Goal: Contribute content: Add original content to the website for others to see

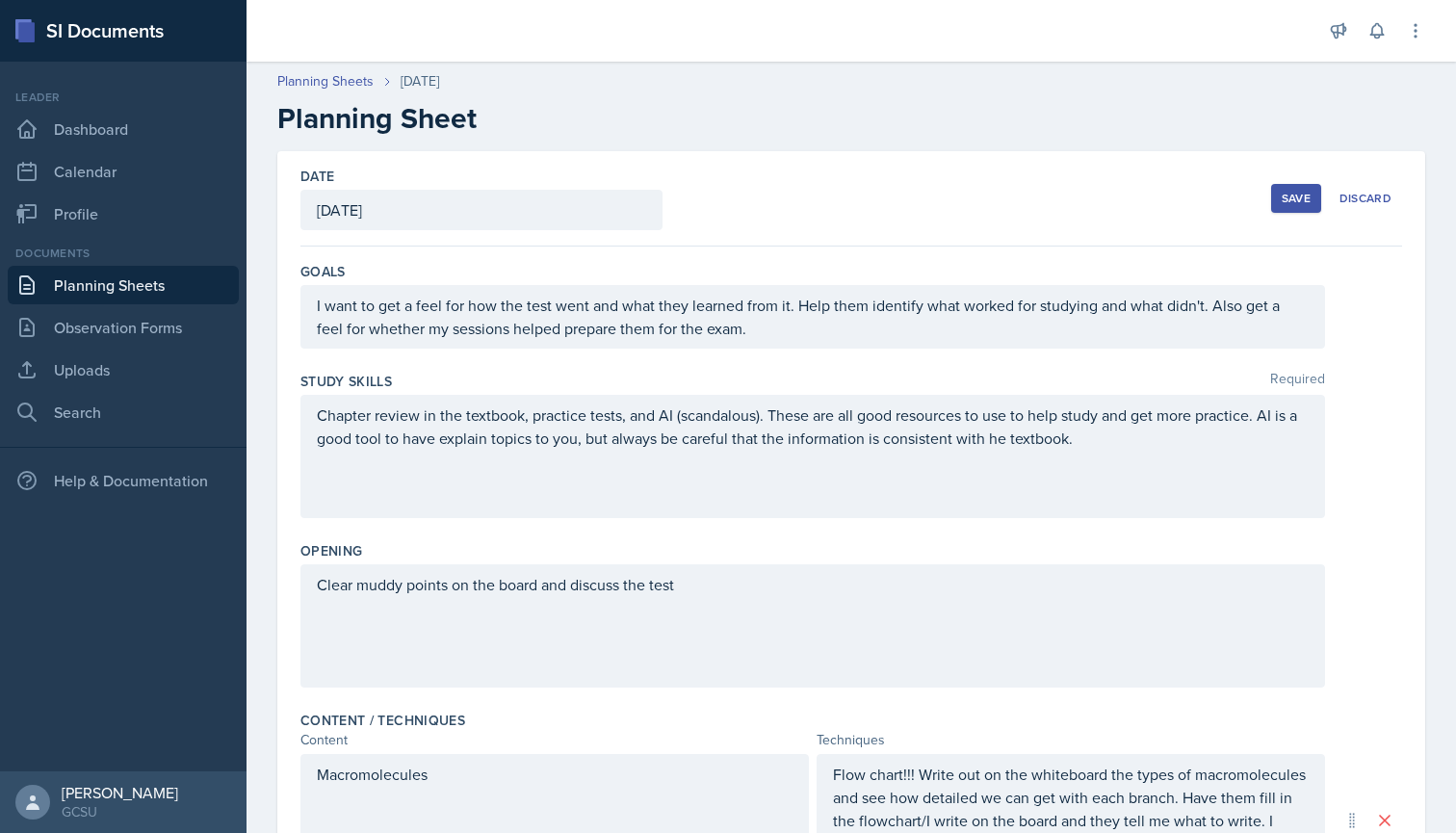
click at [1289, 195] on div "Save" at bounding box center [1296, 198] width 29 height 15
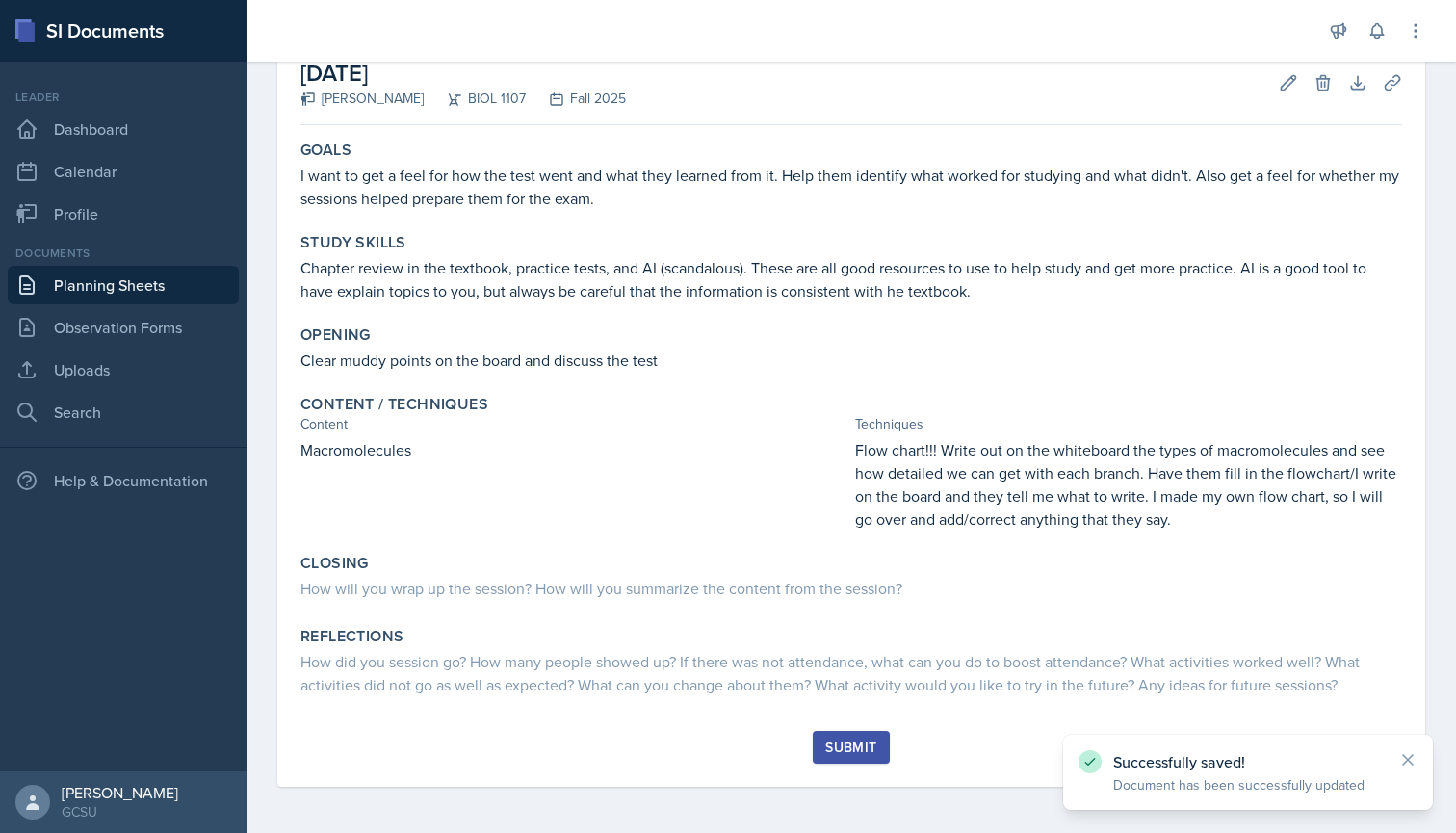
scroll to position [110, 0]
click at [846, 755] on div "Submit" at bounding box center [851, 746] width 51 height 15
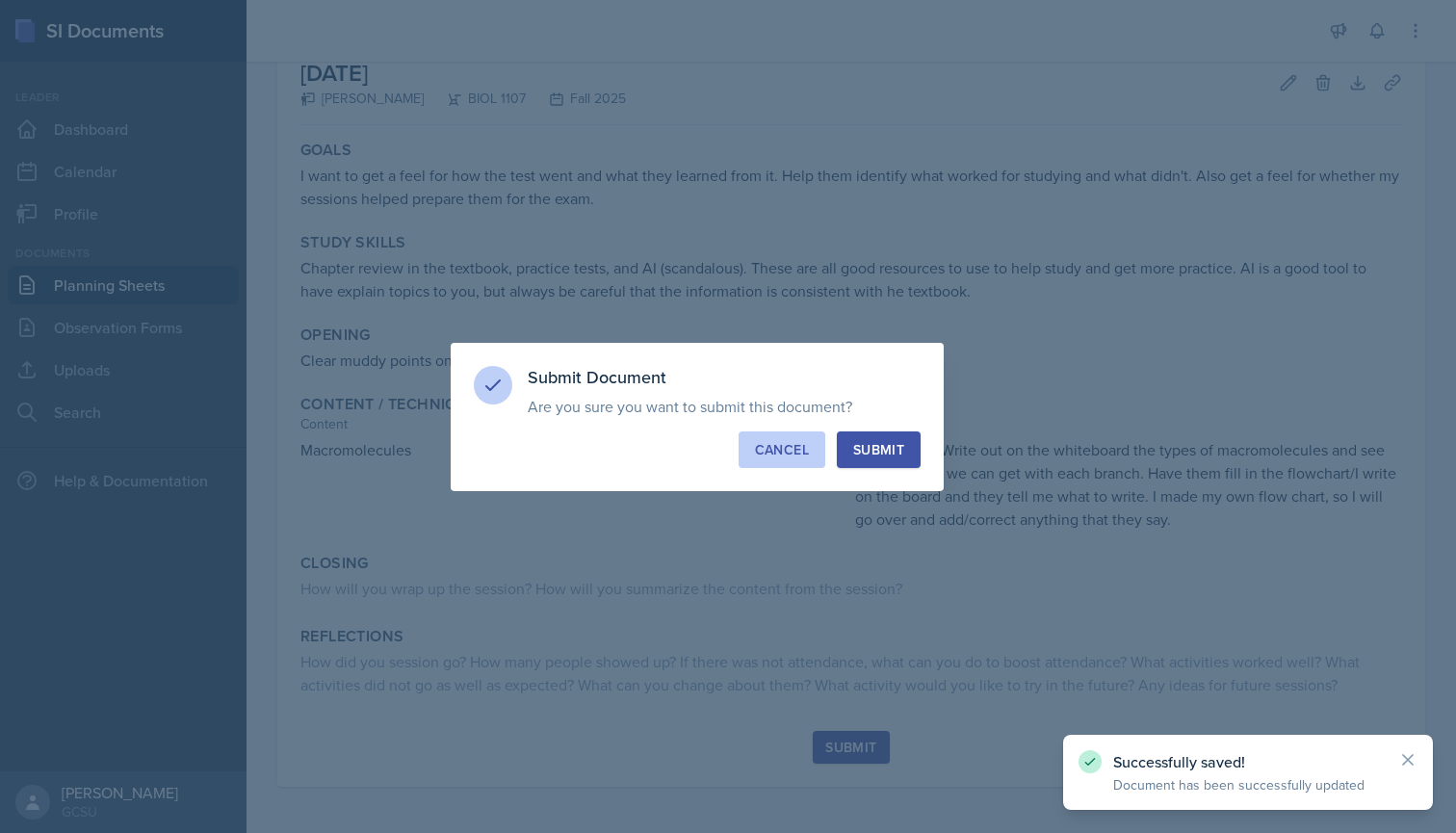
click at [797, 447] on div "Cancel" at bounding box center [782, 449] width 54 height 19
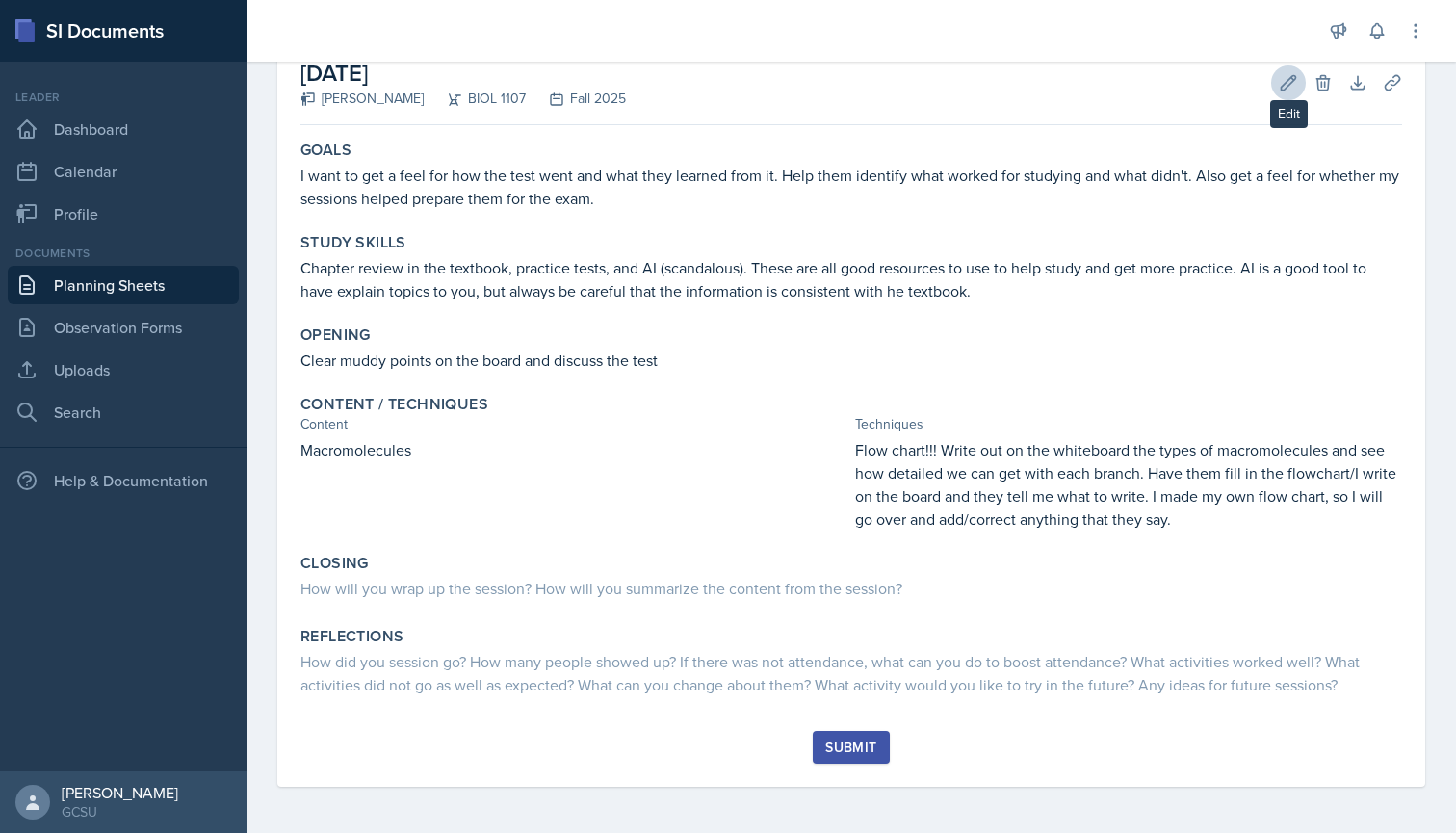
click at [1293, 82] on icon at bounding box center [1289, 82] width 15 height 15
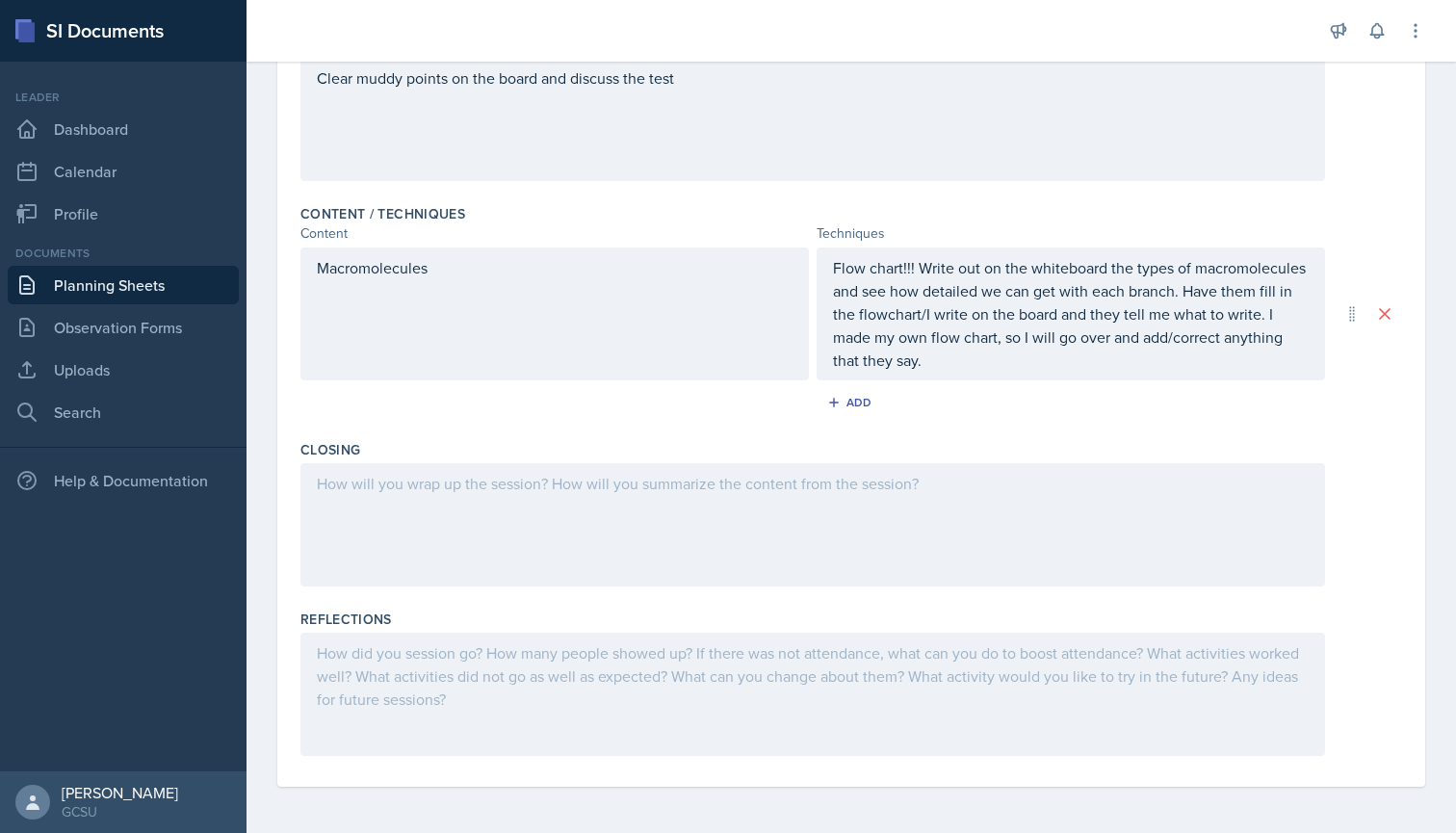
click at [433, 503] on div at bounding box center [813, 525] width 1025 height 123
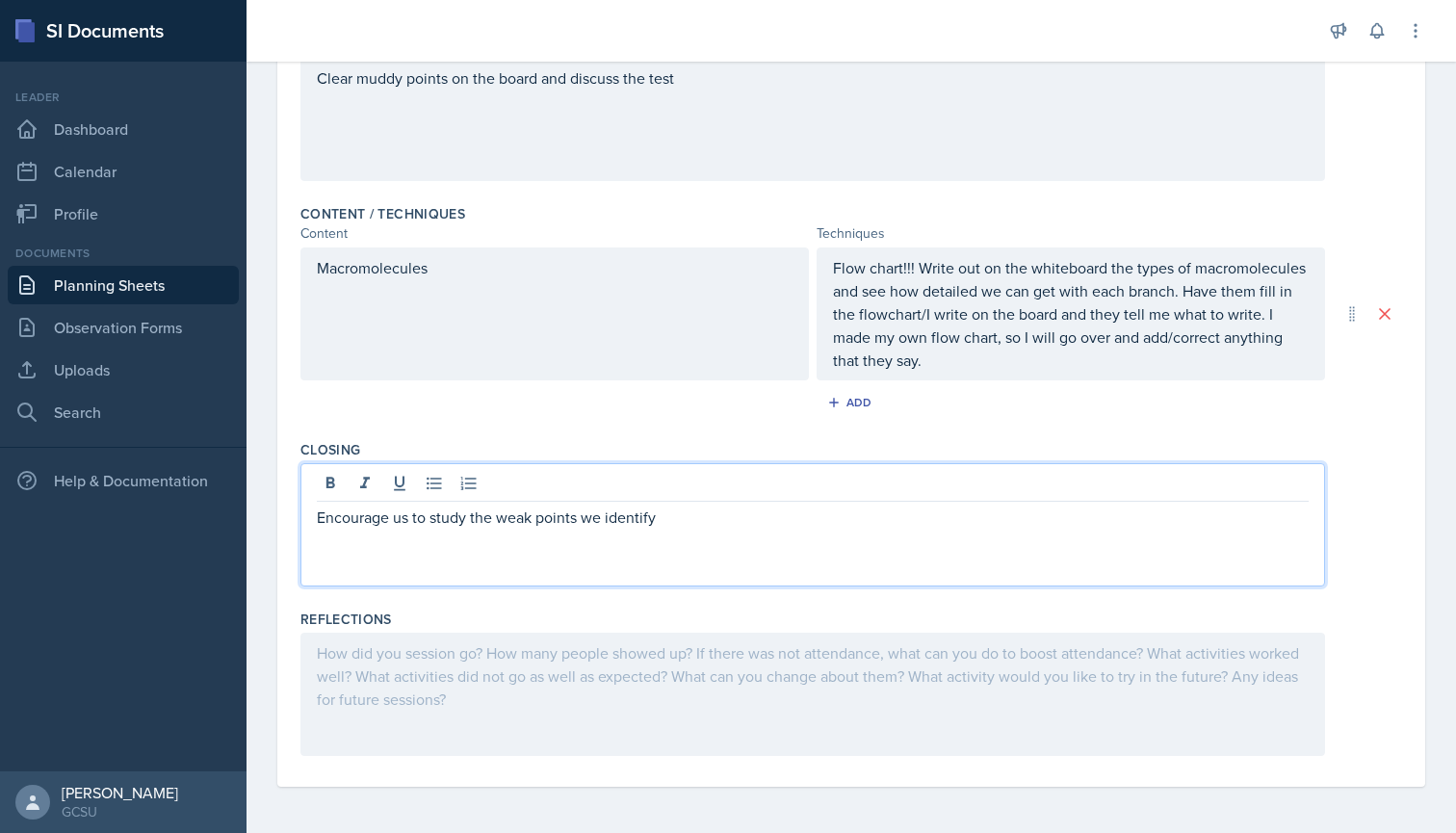
click at [660, 431] on div "Content / Techniques Content Techniques Macromolecules Flow chart!!! Write out …" at bounding box center [851, 313] width 1102 height 236
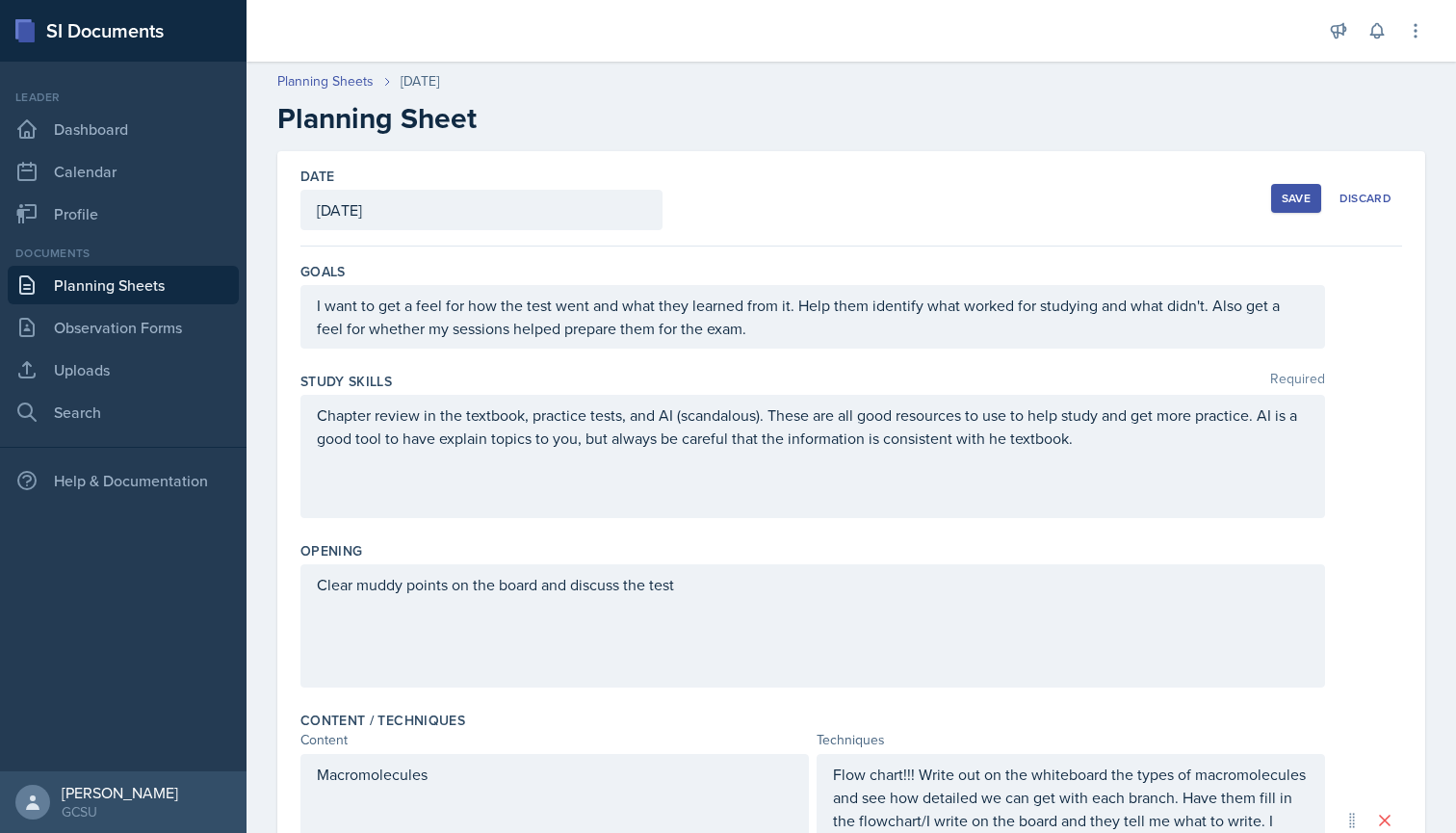
scroll to position [0, 0]
click at [1296, 192] on div "Save" at bounding box center [1296, 198] width 29 height 15
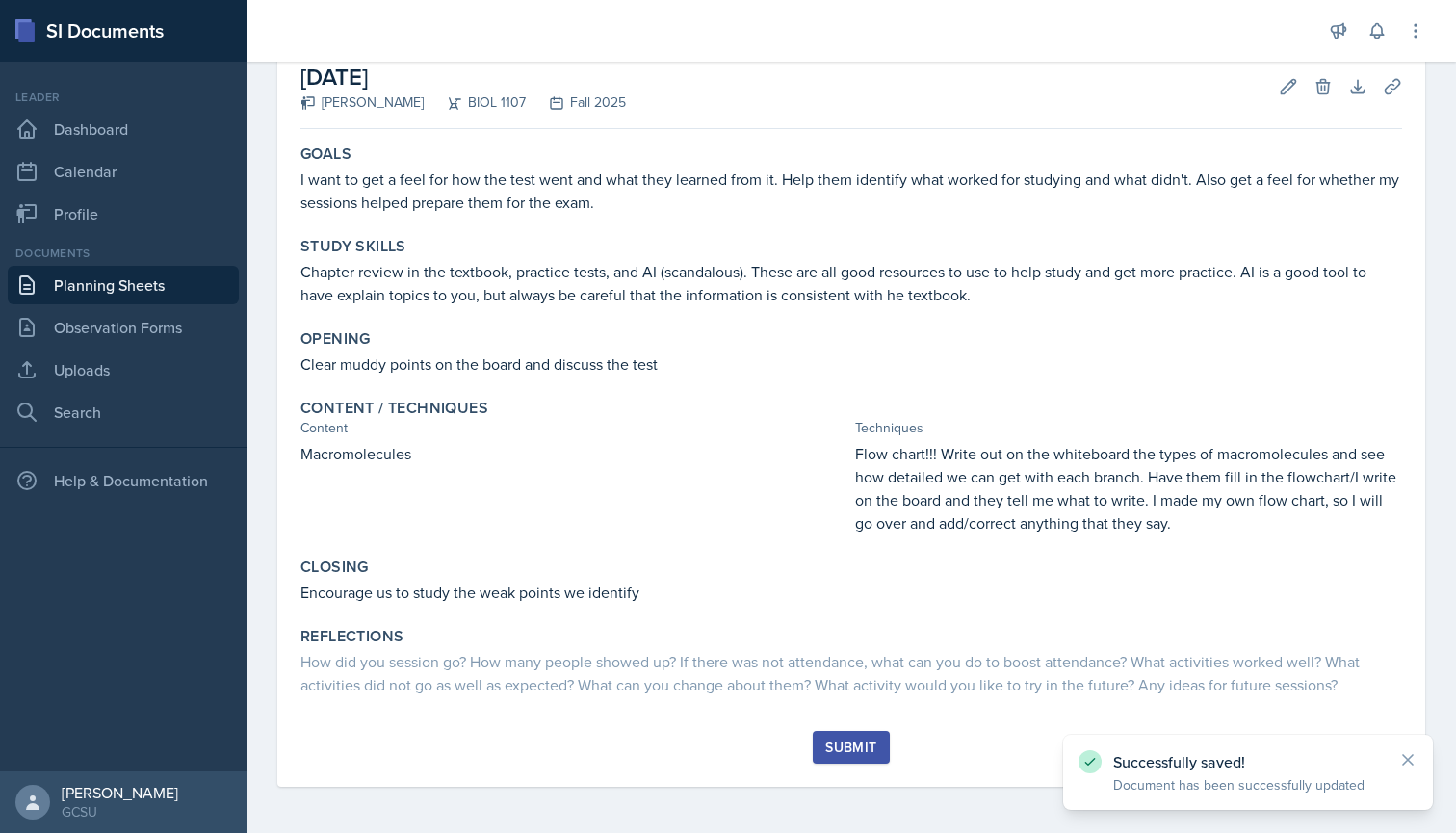
scroll to position [106, 0]
click at [863, 750] on div "Submit" at bounding box center [851, 746] width 51 height 15
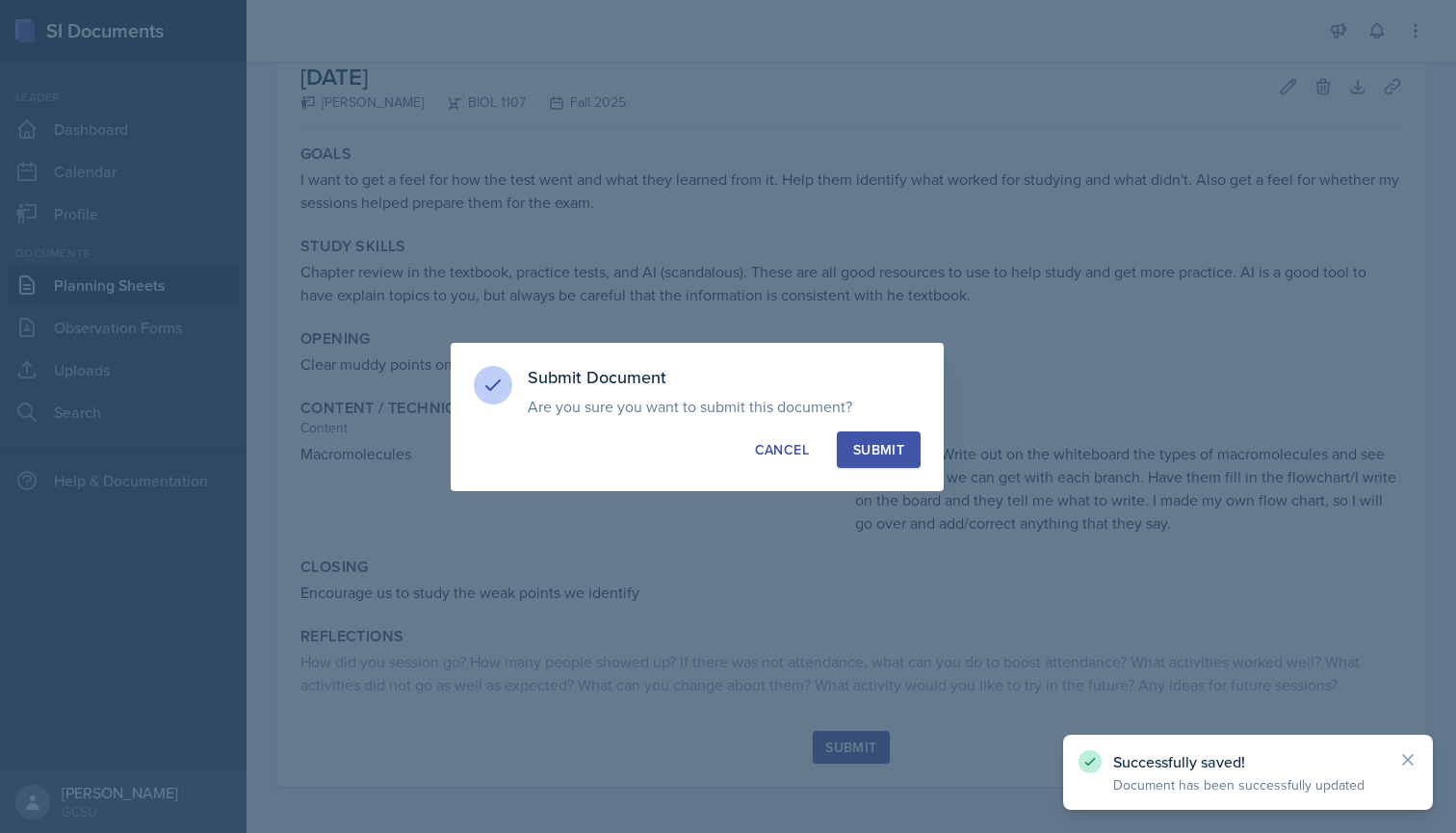
click at [876, 423] on div "Submit Document Are you sure you want to submit this document? This document wi…" at bounding box center [698, 417] width 494 height 148
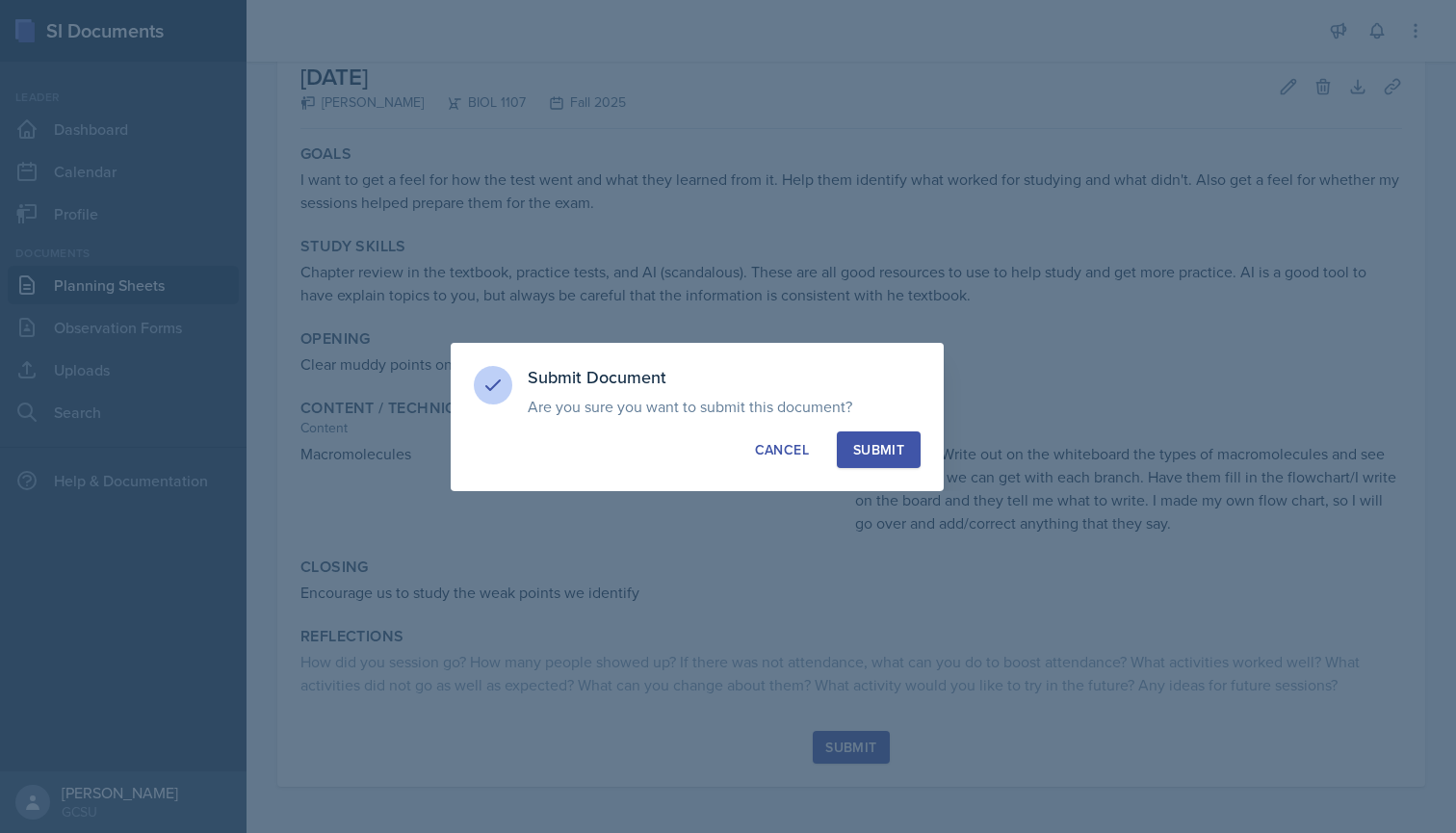
click at [876, 429] on div "Submit Document Are you sure you want to submit this document? This document wi…" at bounding box center [698, 417] width 494 height 148
click at [886, 441] on div "Submit" at bounding box center [879, 449] width 51 height 19
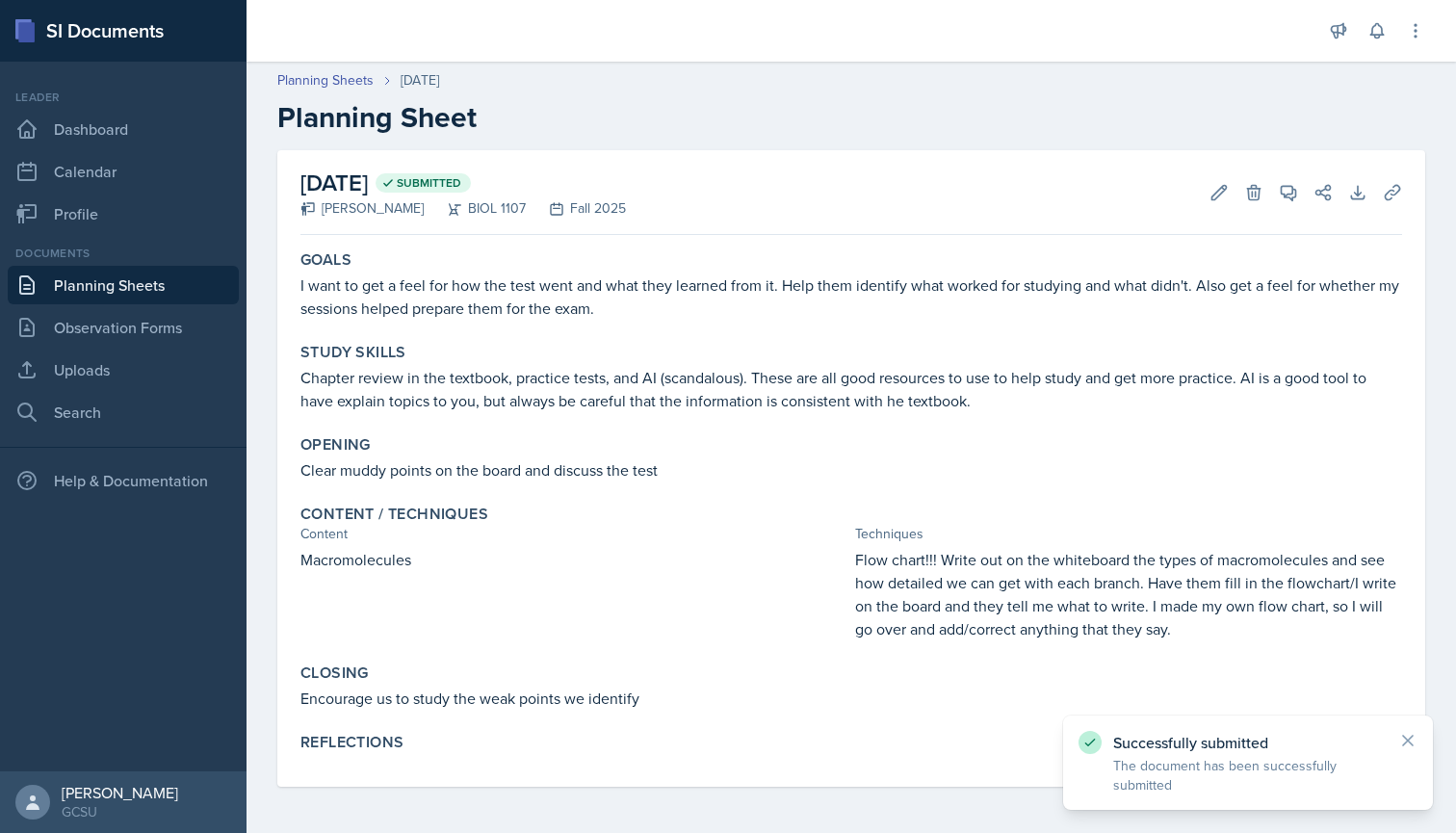
scroll to position [0, 0]
click at [1418, 736] on div "Successfully submitted The document has been successfully submitted" at bounding box center [1249, 762] width 370 height 95
click at [1414, 739] on icon at bounding box center [1407, 740] width 19 height 19
